Goal: Communication & Community: Answer question/provide support

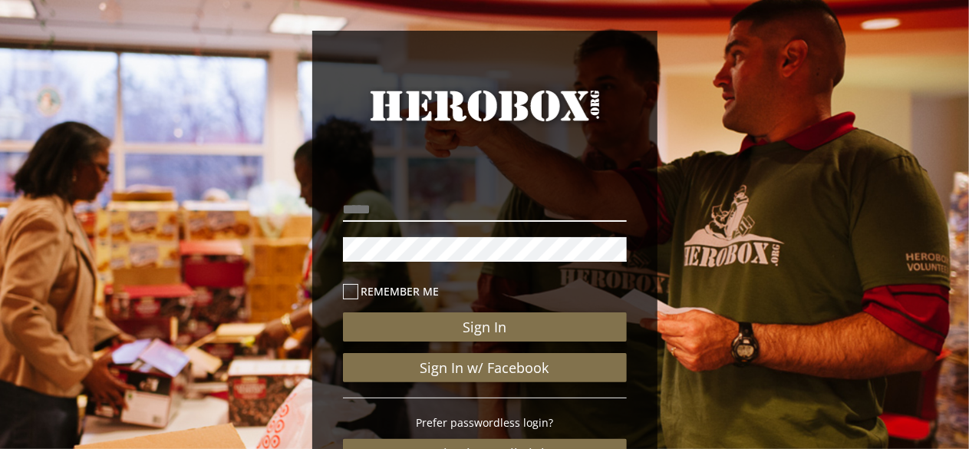
click at [393, 206] on input "email" at bounding box center [485, 209] width 284 height 25
type input "**********"
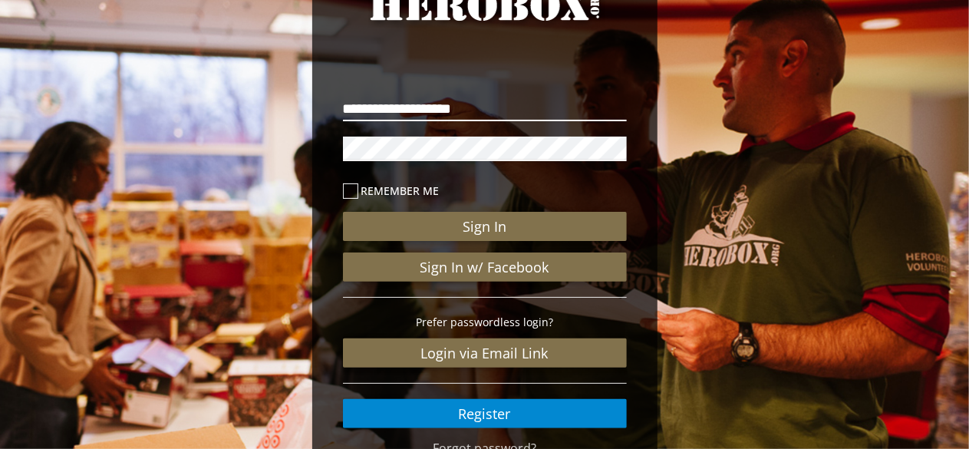
scroll to position [101, 0]
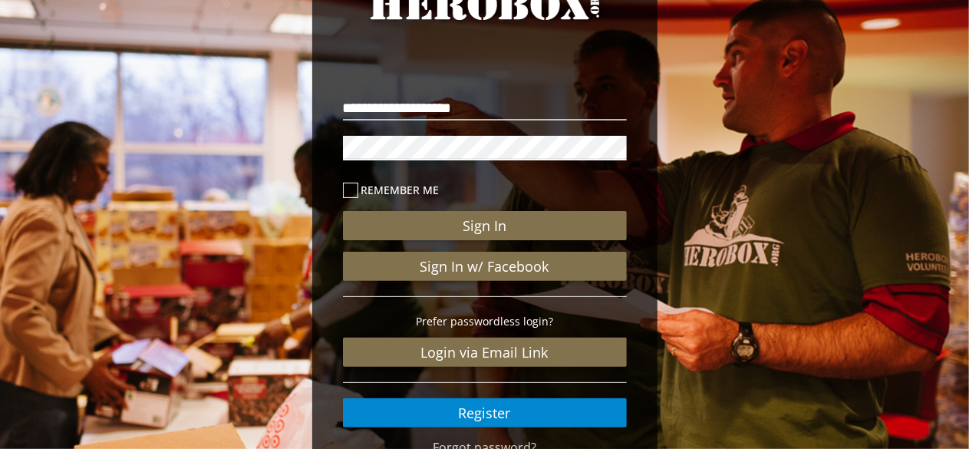
click at [343, 211] on button "Sign In" at bounding box center [485, 225] width 284 height 29
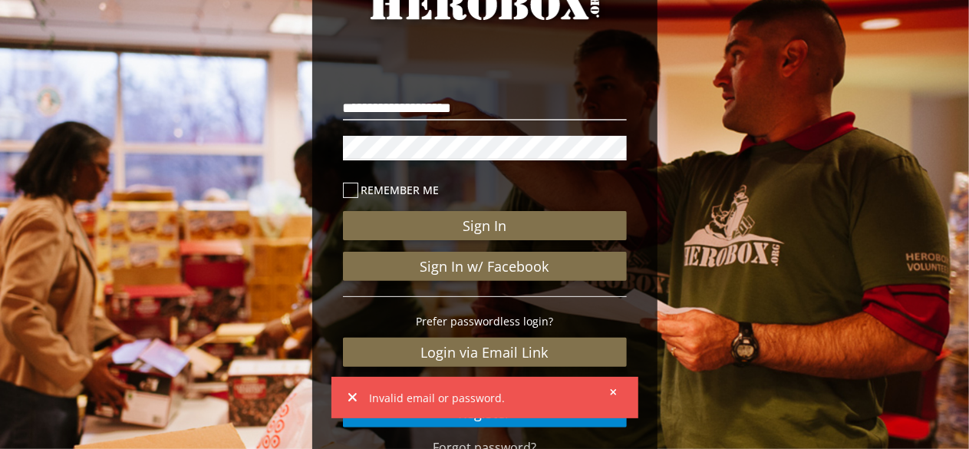
click at [341, 140] on div "**********" at bounding box center [484, 254] width 307 height 370
click at [343, 211] on button "Sign In" at bounding box center [485, 225] width 284 height 29
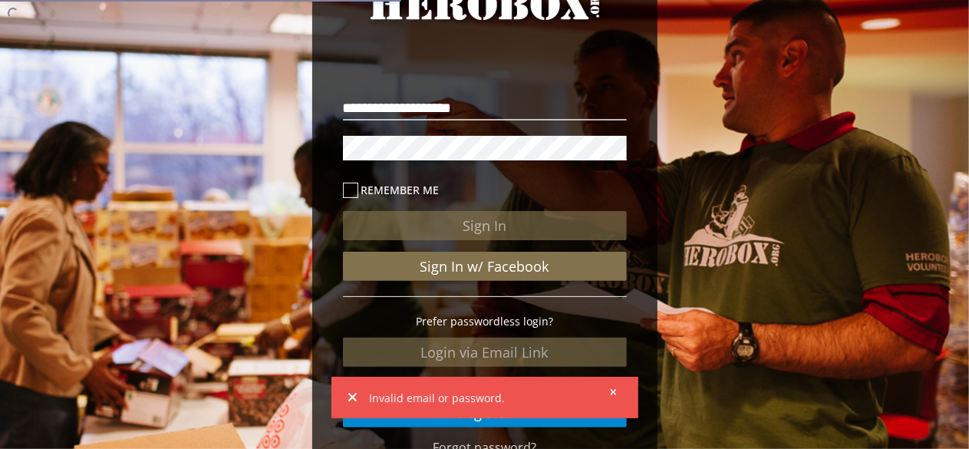
scroll to position [246, 0]
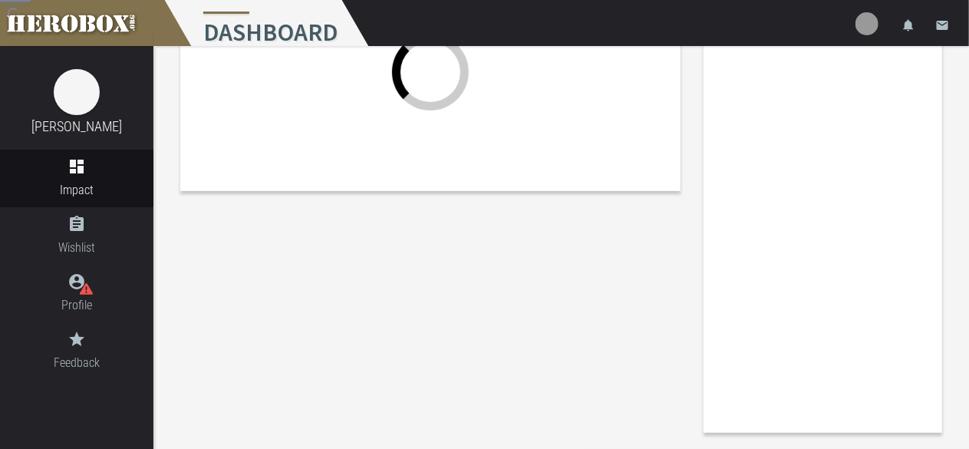
click at [614, 387] on div "Donations Share Total Donations: 2 Supporting Sponsors: 2 Total Donated Estimat…" at bounding box center [560, 122] width 815 height 644
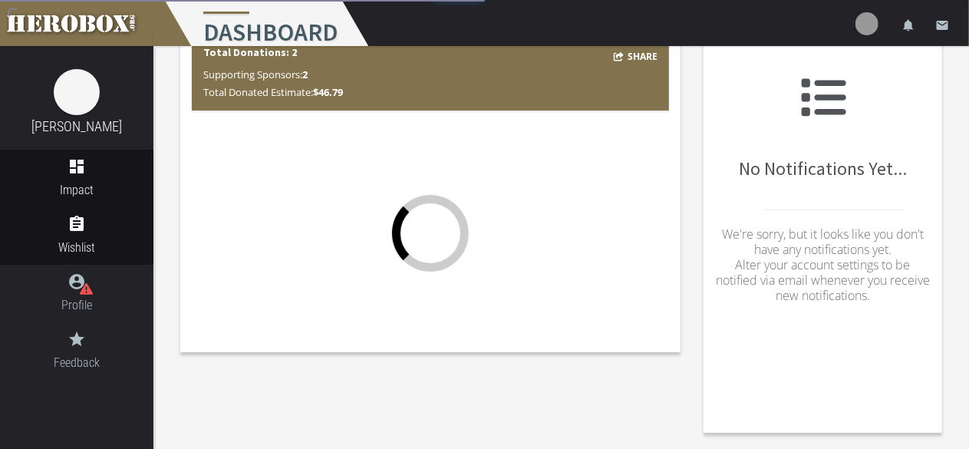
scroll to position [85, 0]
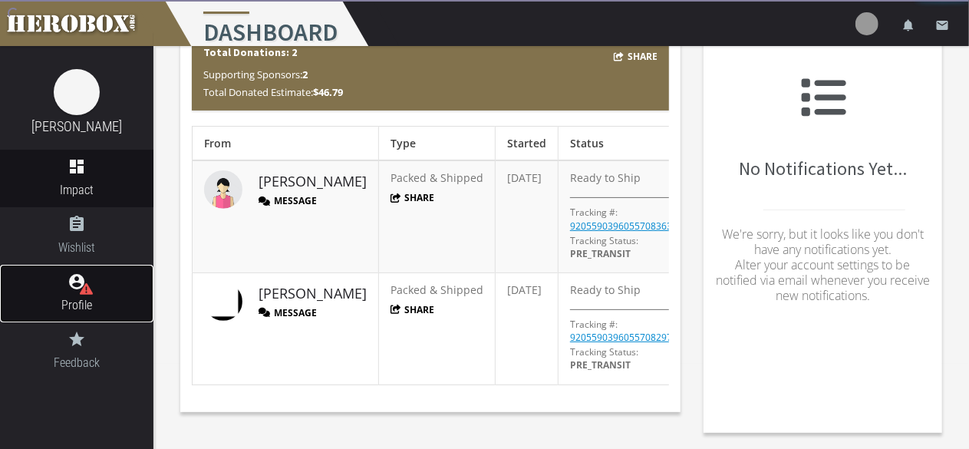
click at [107, 288] on link "account_circle Profile" at bounding box center [76, 294] width 153 height 58
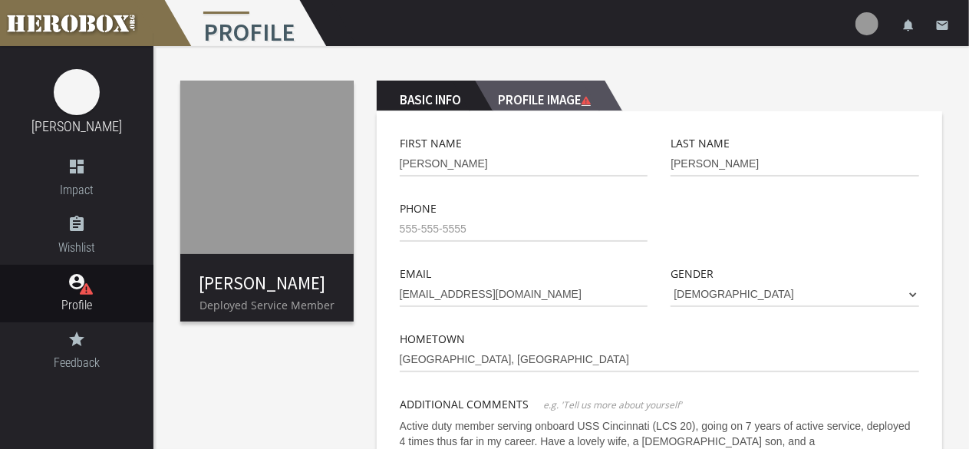
click at [568, 94] on h2 "Profile Image" at bounding box center [540, 96] width 130 height 31
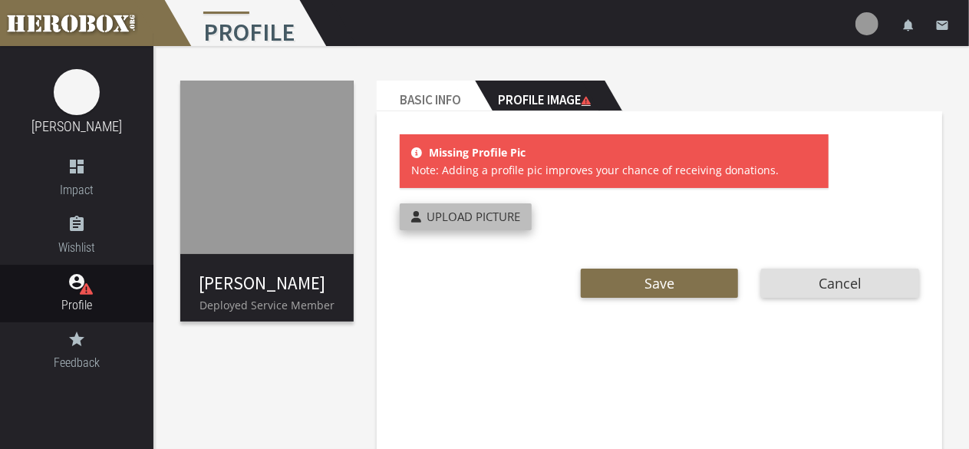
click at [475, 208] on label "Upload Picture" at bounding box center [466, 216] width 132 height 27
click at [475, 208] on input "Upload Picture" at bounding box center [501, 212] width 203 height 18
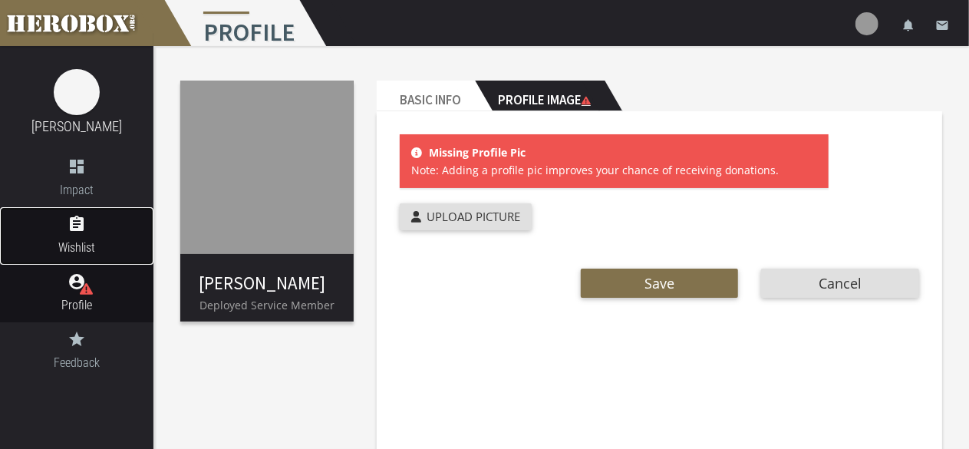
click at [91, 243] on span "Wishlist" at bounding box center [76, 247] width 153 height 19
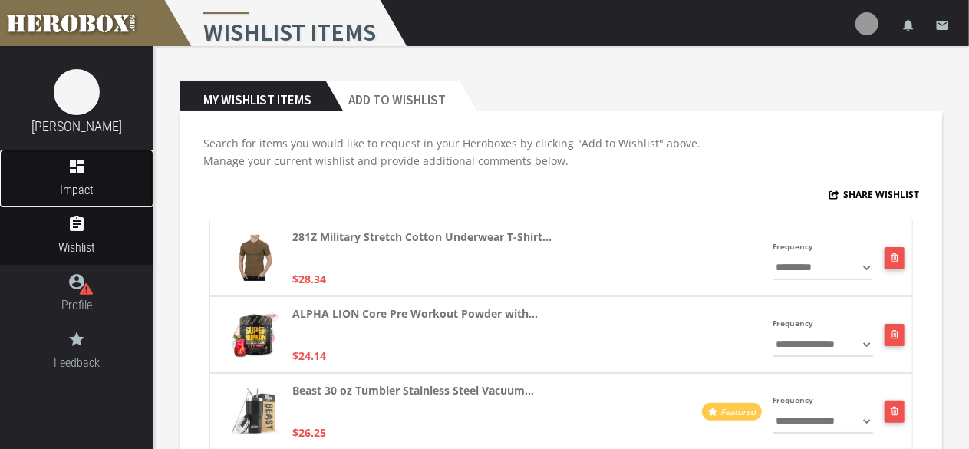
click at [94, 199] on span "Impact" at bounding box center [76, 189] width 153 height 19
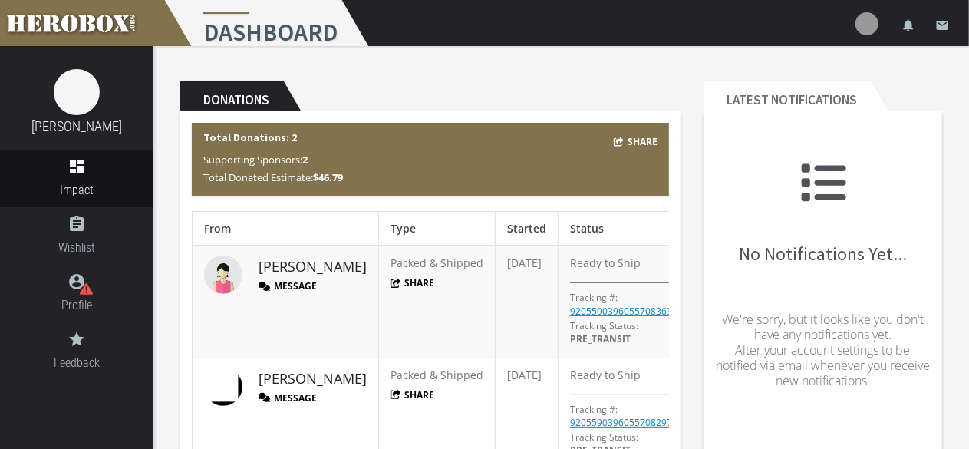
click at [266, 137] on b "Total Donations: 2" at bounding box center [250, 137] width 94 height 14
click at [92, 245] on span "Wishlist" at bounding box center [76, 247] width 153 height 19
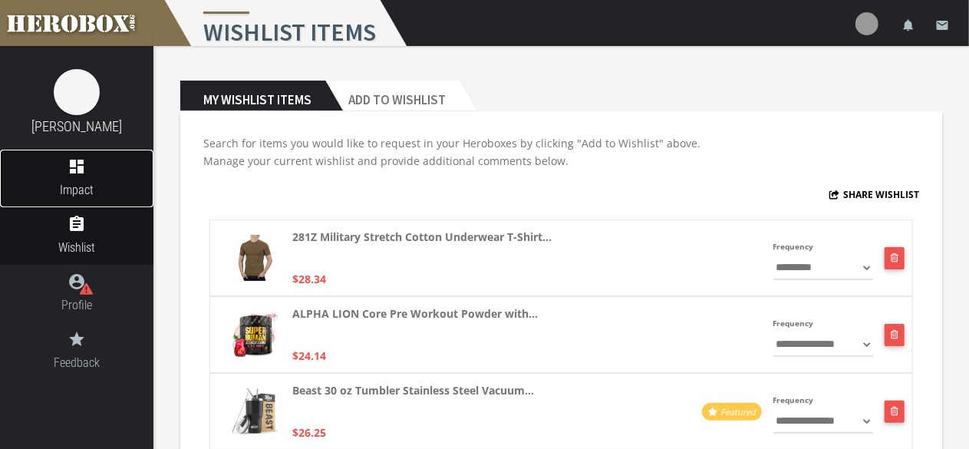
click at [89, 185] on span "Impact" at bounding box center [76, 189] width 153 height 19
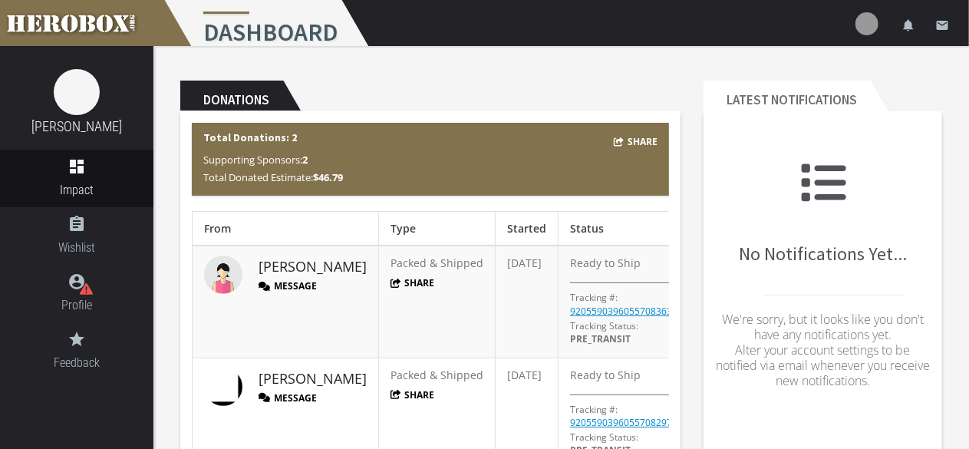
click at [308, 161] on b "2" at bounding box center [304, 160] width 5 height 14
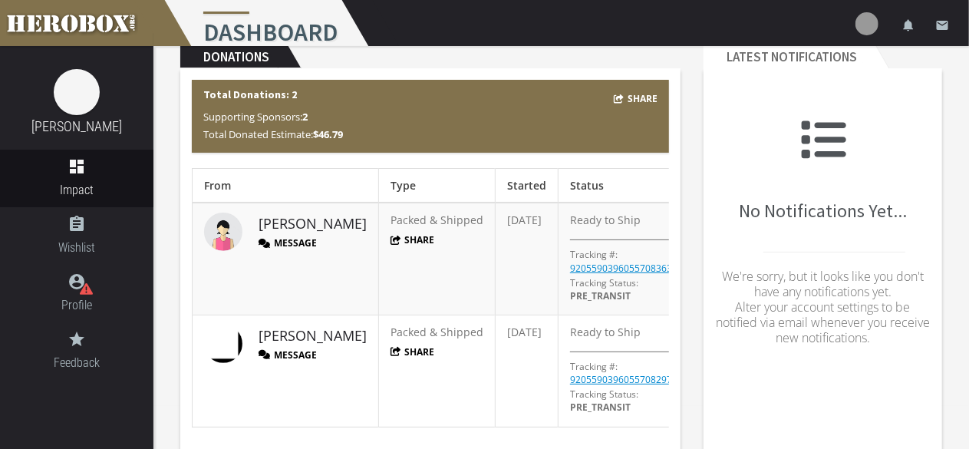
scroll to position [45, 0]
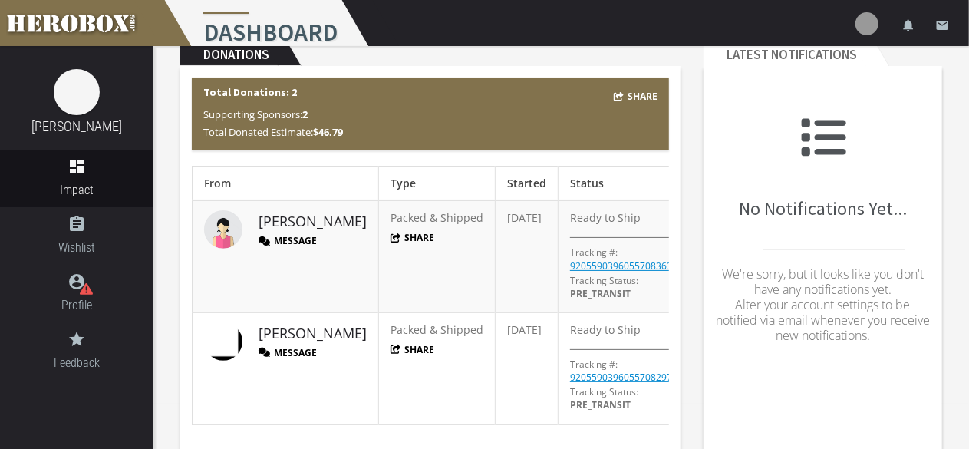
click at [290, 349] on button "Message" at bounding box center [288, 352] width 58 height 13
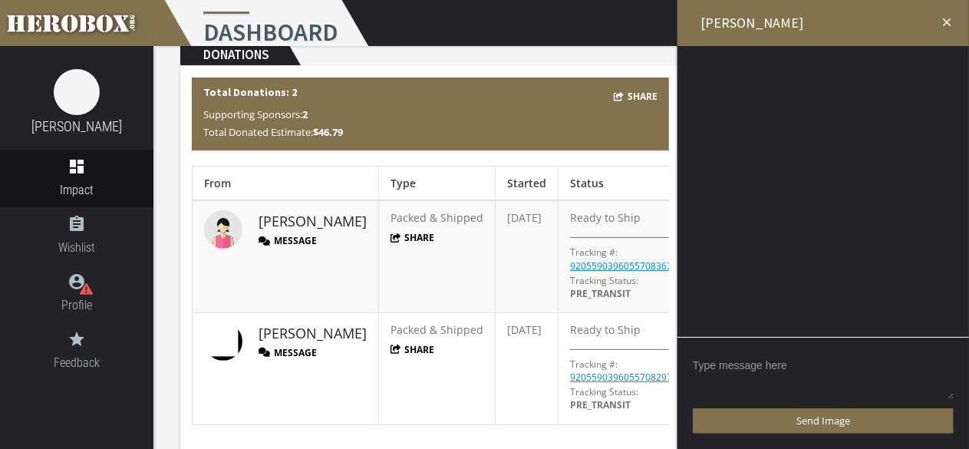
click at [757, 361] on textarea at bounding box center [823, 377] width 261 height 48
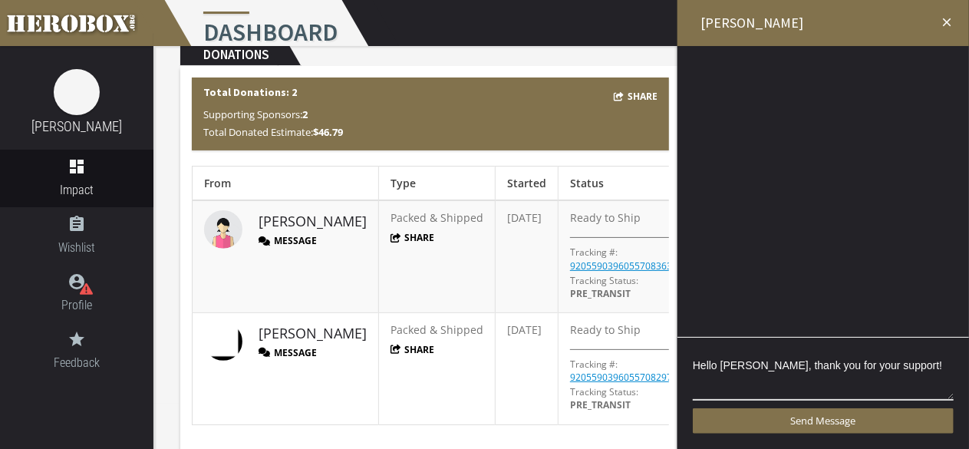
click at [833, 404] on div "Hello [PERSON_NAME], thank you for your support! Send Message" at bounding box center [823, 393] width 292 height 112
click at [907, 364] on textarea "Hello [PERSON_NAME], thank you for your support!" at bounding box center [823, 377] width 261 height 48
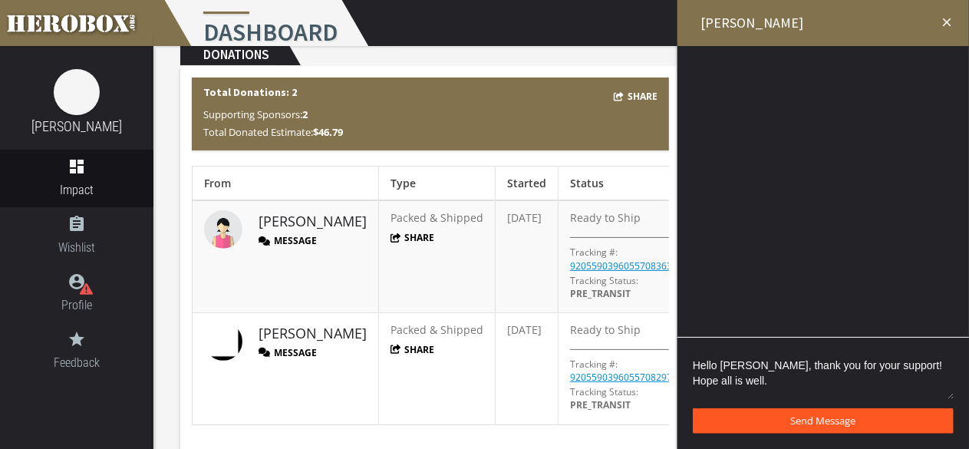
type textarea "Hello [PERSON_NAME], thank you for your support! Hope all is well."
click at [889, 416] on button "Send Message" at bounding box center [823, 420] width 261 height 25
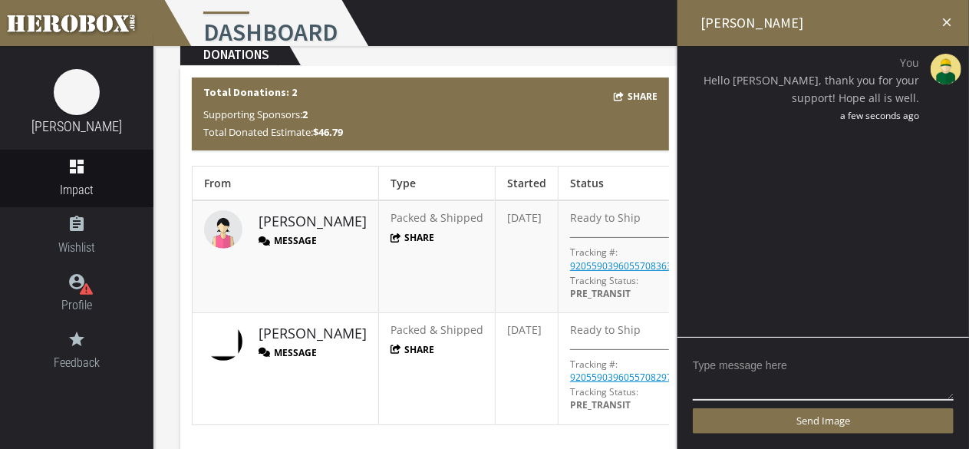
click at [272, 238] on button "Message" at bounding box center [288, 240] width 58 height 13
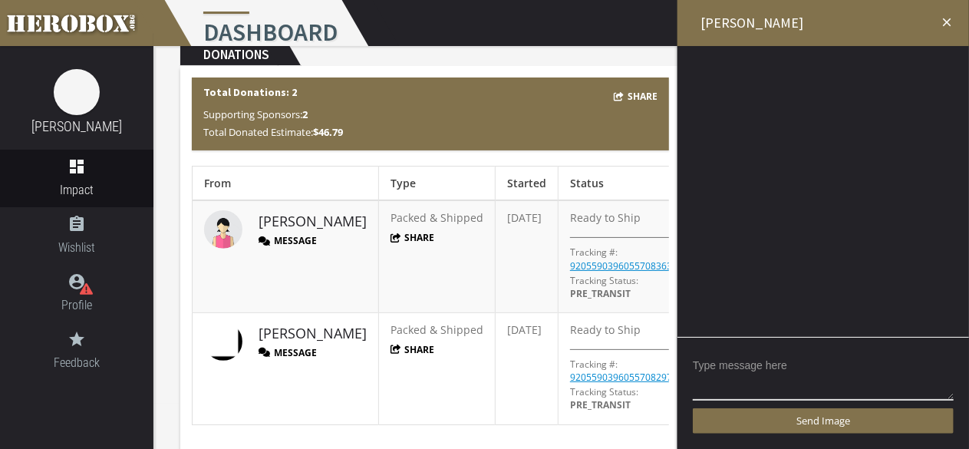
click at [286, 246] on button "Message" at bounding box center [288, 240] width 58 height 13
click at [278, 240] on button "Message" at bounding box center [288, 240] width 58 height 13
click at [819, 372] on textarea at bounding box center [823, 377] width 261 height 48
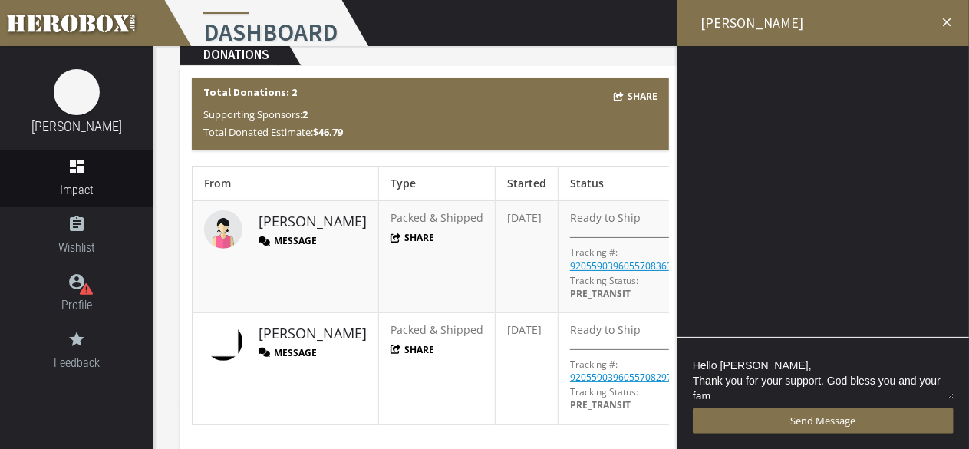
scroll to position [3, 0]
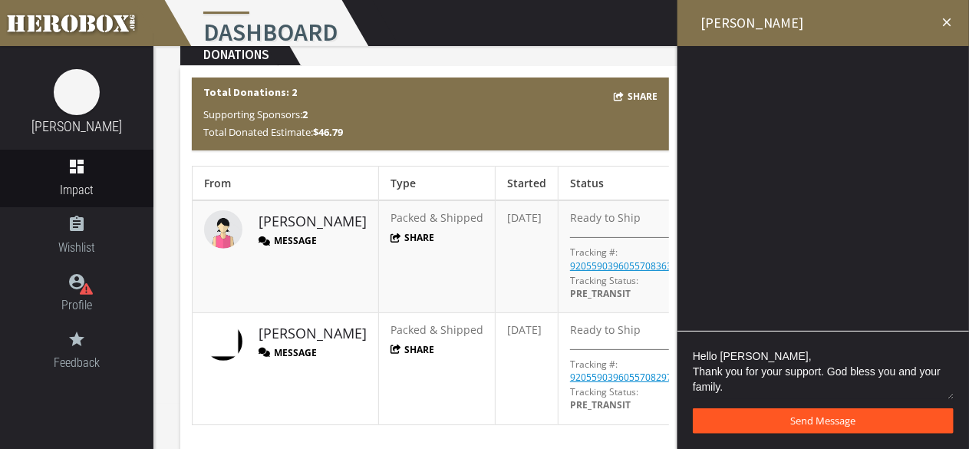
type textarea "Hello [PERSON_NAME], Thank you for your support. God bless you and your family."
click at [816, 421] on span "Send Message" at bounding box center [823, 420] width 65 height 14
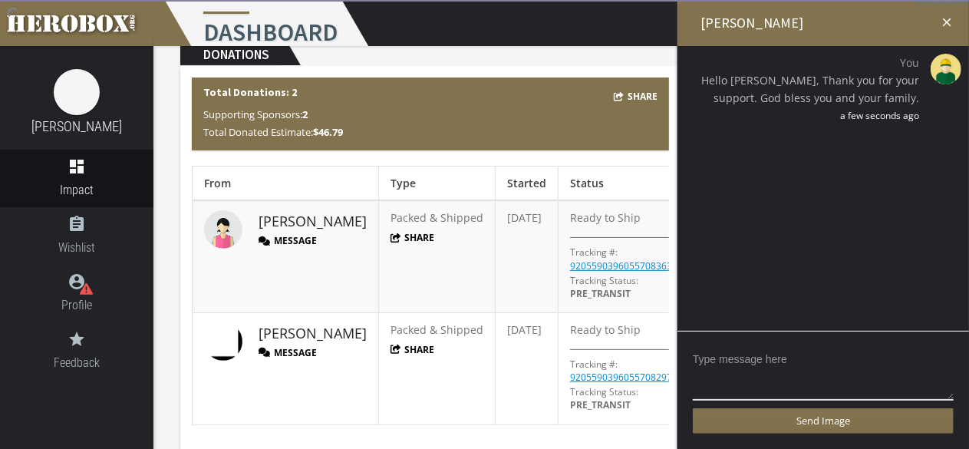
scroll to position [0, 0]
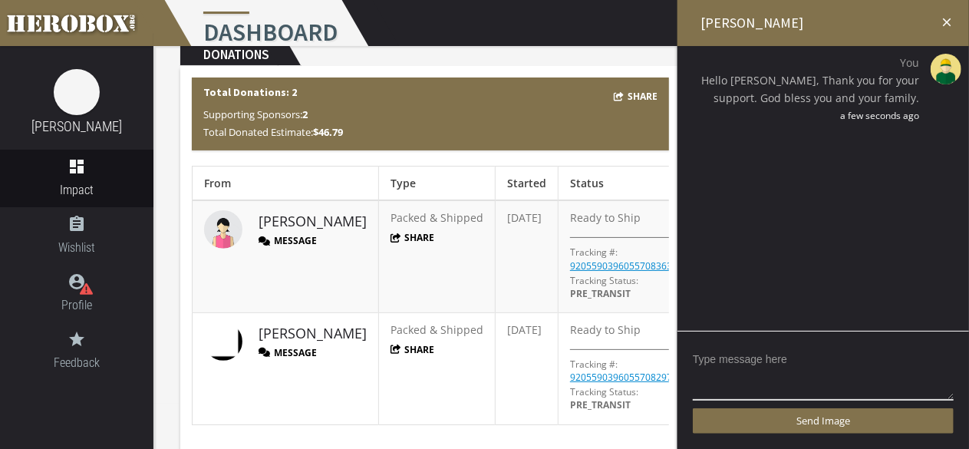
click at [944, 25] on icon "close" at bounding box center [947, 22] width 14 height 14
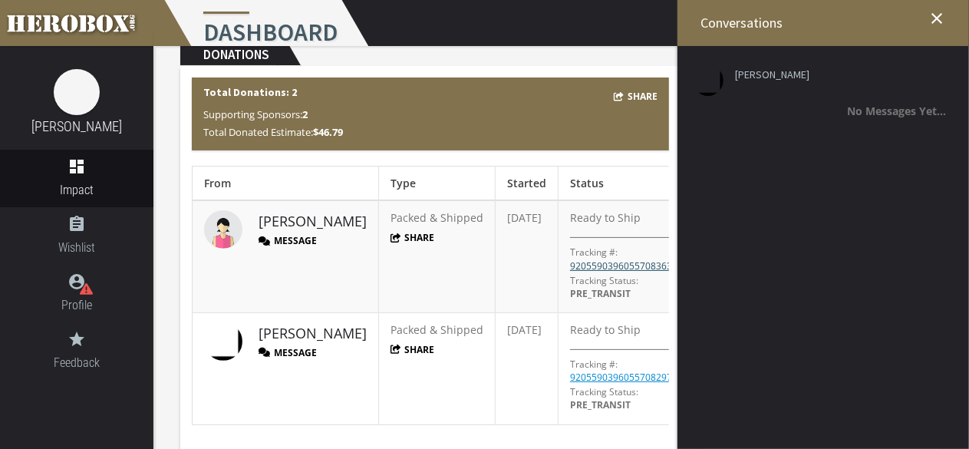
click at [605, 255] on div "Tracking #: 9205590396055708363755" at bounding box center [633, 254] width 126 height 35
click at [605, 260] on link "9205590396055708363755" at bounding box center [629, 265] width 118 height 13
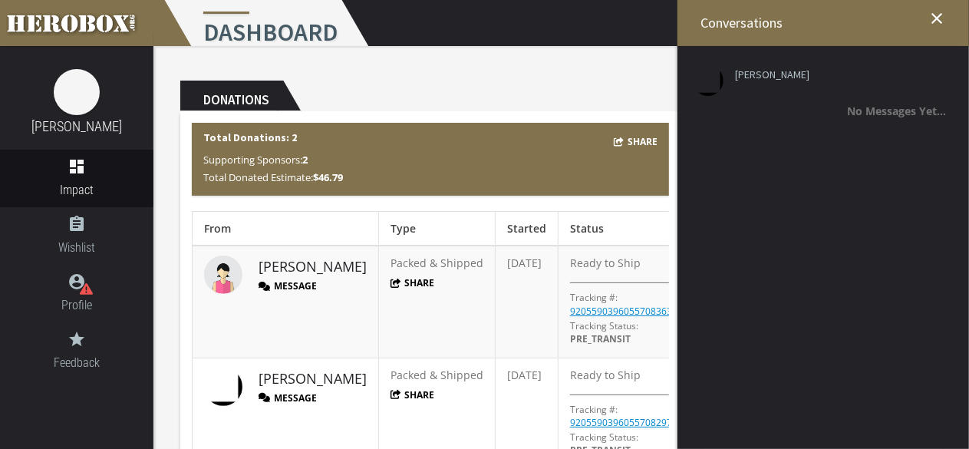
click at [285, 137] on b "Total Donations: 2" at bounding box center [250, 137] width 94 height 14
click at [108, 229] on icon "assignment" at bounding box center [76, 224] width 153 height 18
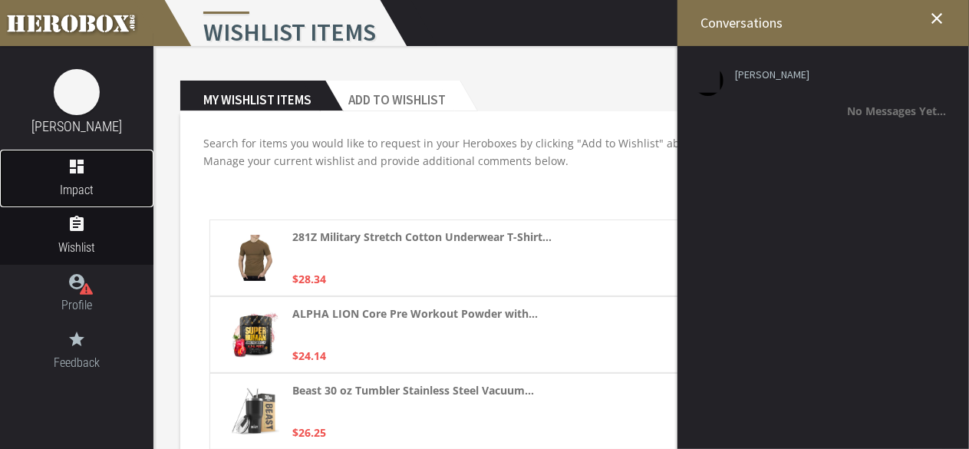
click at [52, 179] on link "dashboard Impact" at bounding box center [76, 179] width 153 height 58
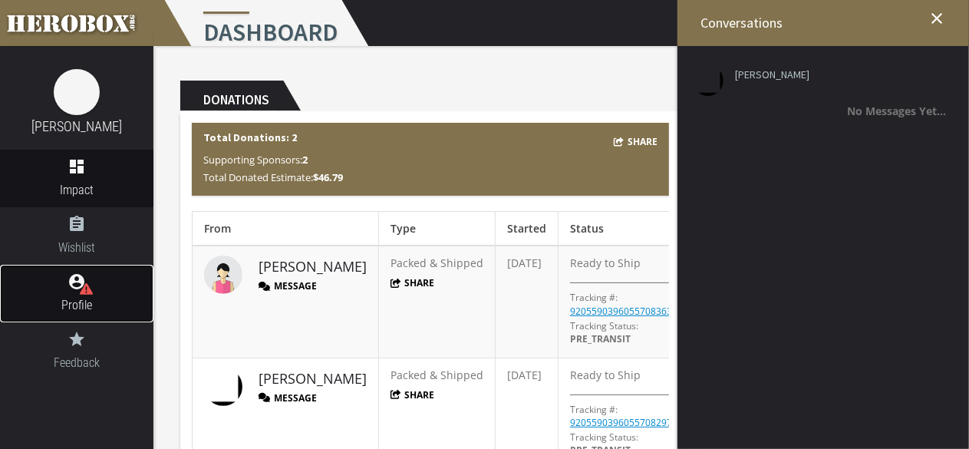
click at [99, 292] on link "account_circle Profile" at bounding box center [76, 294] width 153 height 58
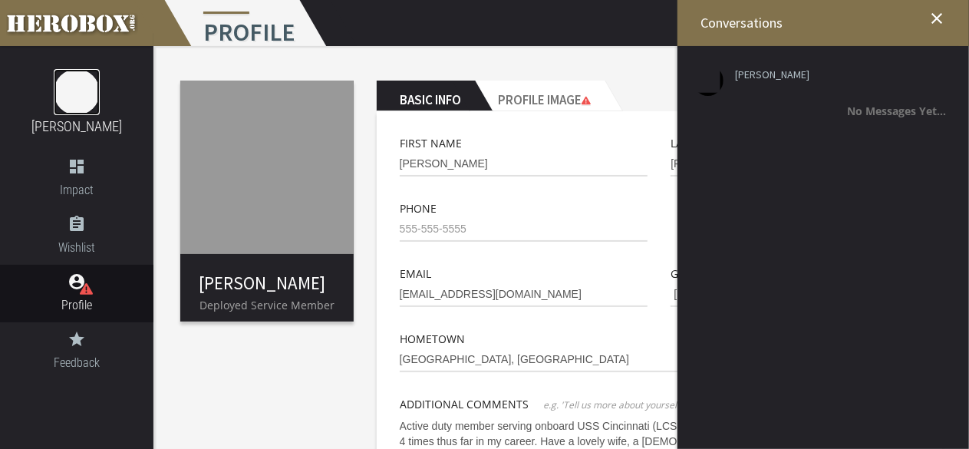
click at [84, 107] on img at bounding box center [77, 92] width 46 height 46
